Goal: Browse casually: Explore the website without a specific task or goal

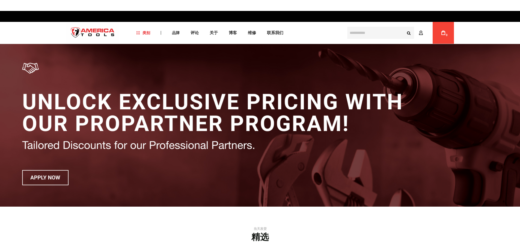
click at [427, 69] on img at bounding box center [260, 125] width 520 height 162
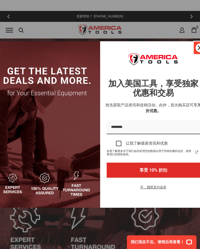
click at [200, 46] on icon "关闭图标" at bounding box center [200, 48] width 4 height 4
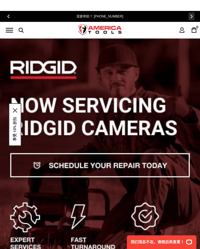
click at [190, 17] on span "›" at bounding box center [191, 16] width 2 height 4
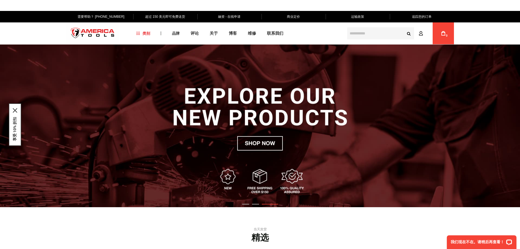
click at [256, 205] on img "3 / 3" at bounding box center [260, 125] width 520 height 162
click at [253, 204] on img "3 / 3" at bounding box center [260, 125] width 520 height 162
